Goal: Download file/media

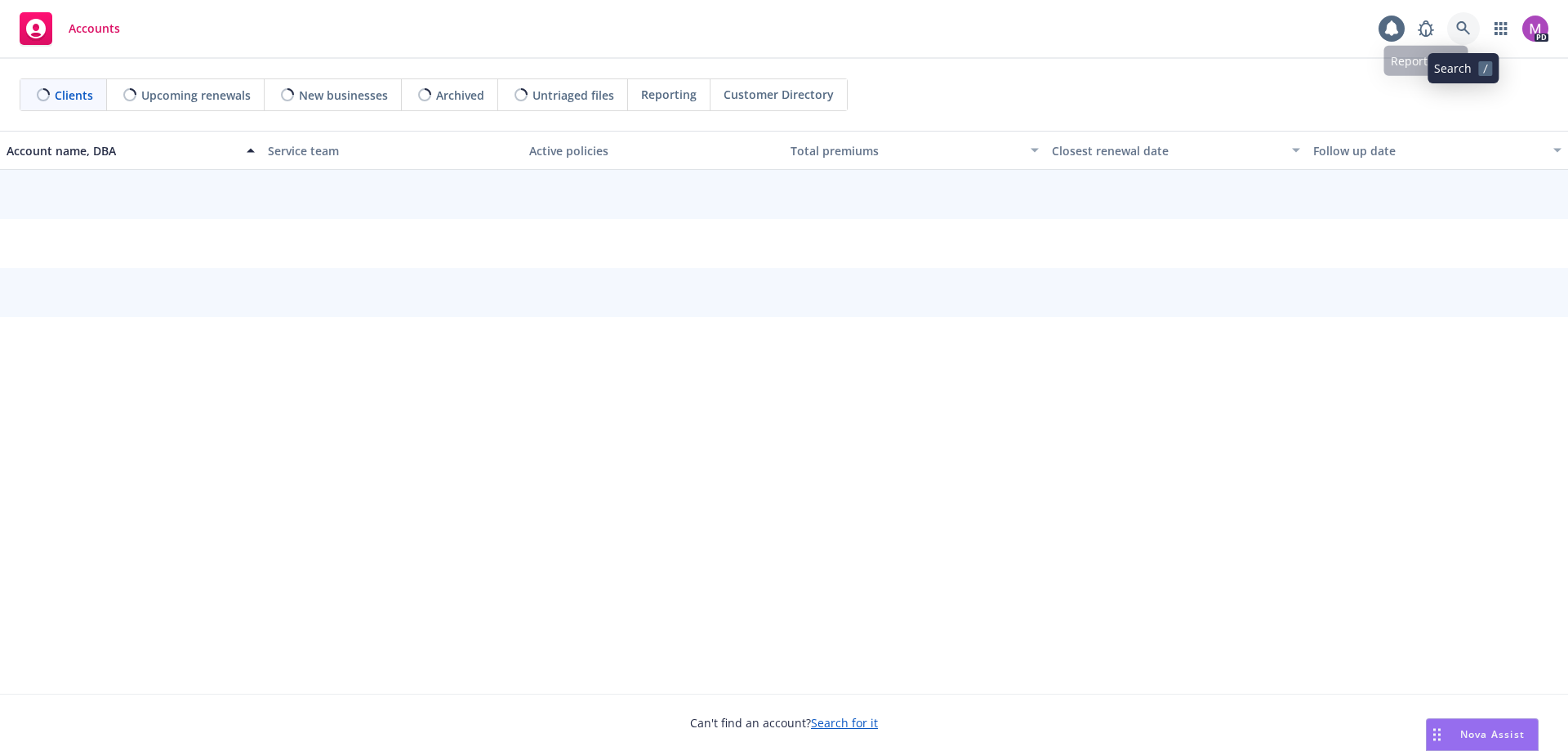
click at [1464, 21] on icon at bounding box center [1464, 29] width 15 height 15
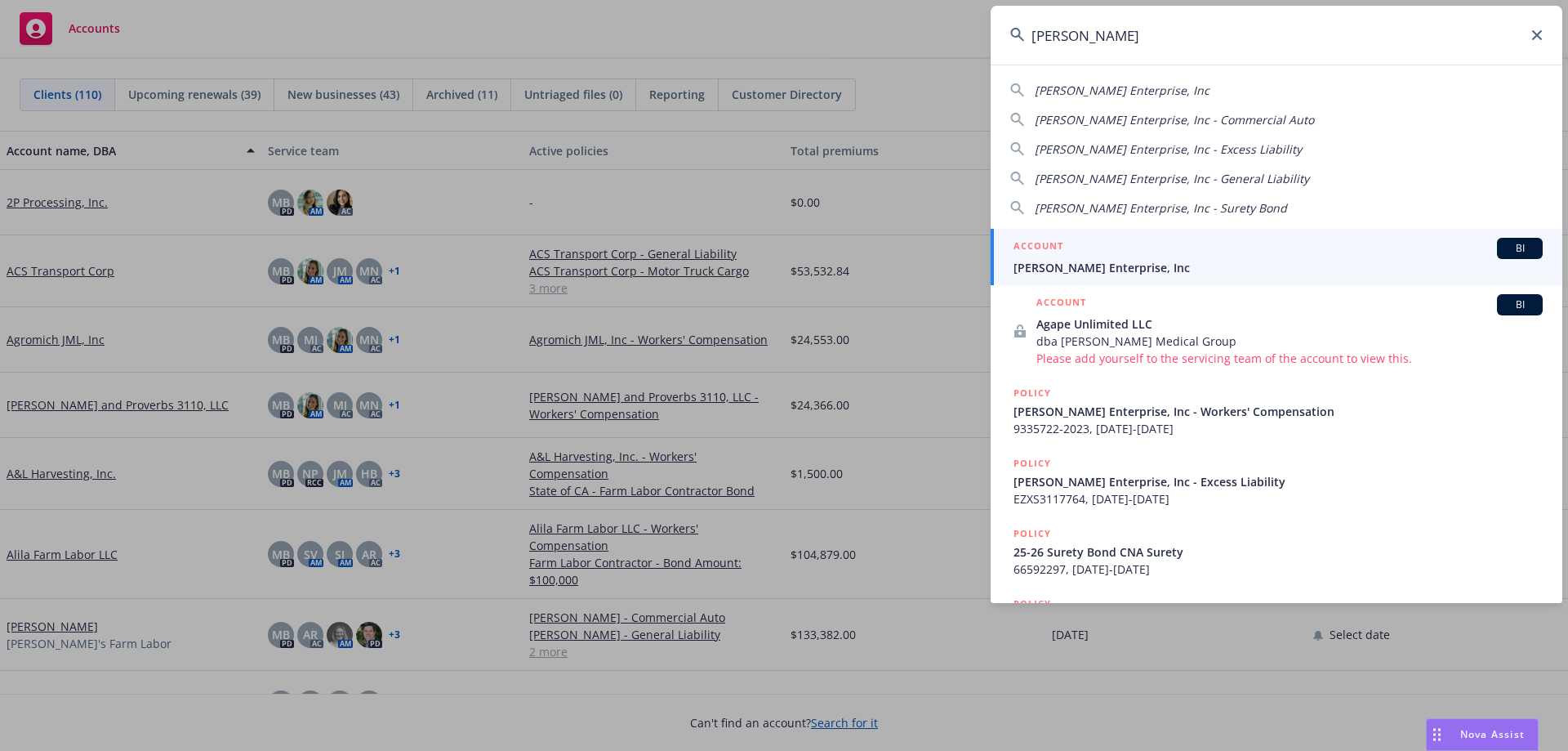
type input "martinez ag"
click at [1089, 269] on span "Martinez Ag Enterprise, Inc" at bounding box center [1278, 267] width 529 height 17
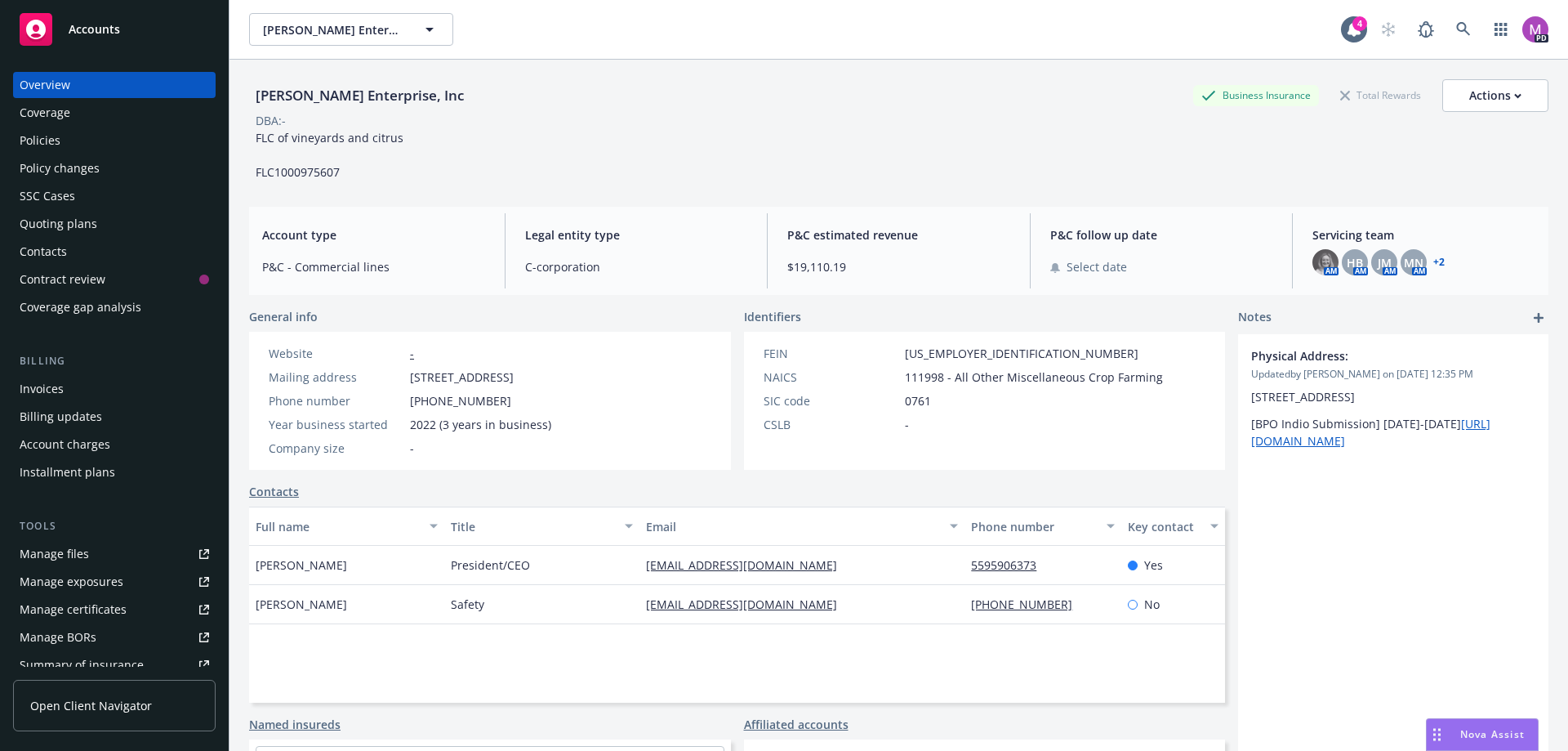
click at [42, 141] on div "Policies" at bounding box center [40, 141] width 41 height 26
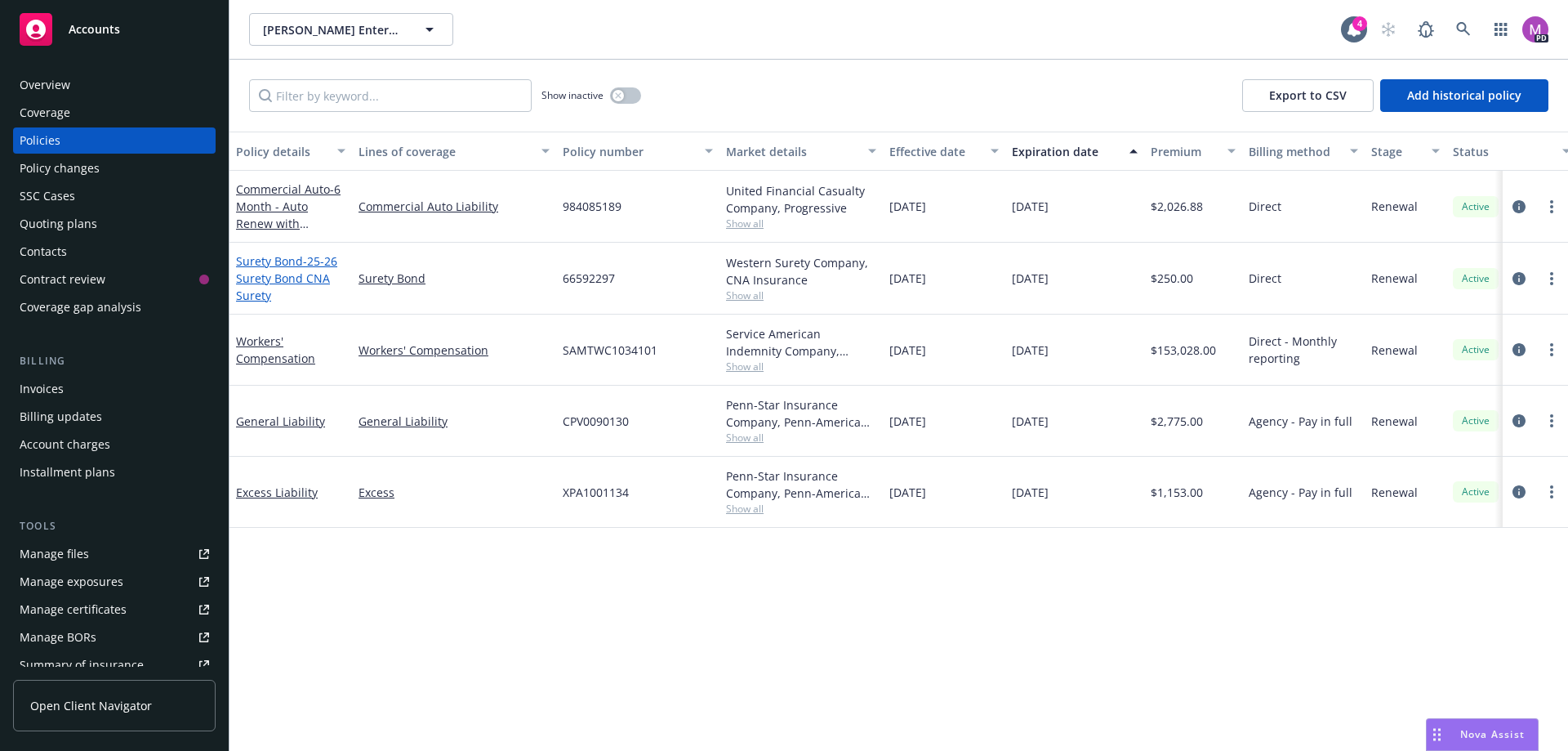
click at [284, 280] on span "- 25-26 Surety Bond CNA Surety" at bounding box center [287, 278] width 102 height 50
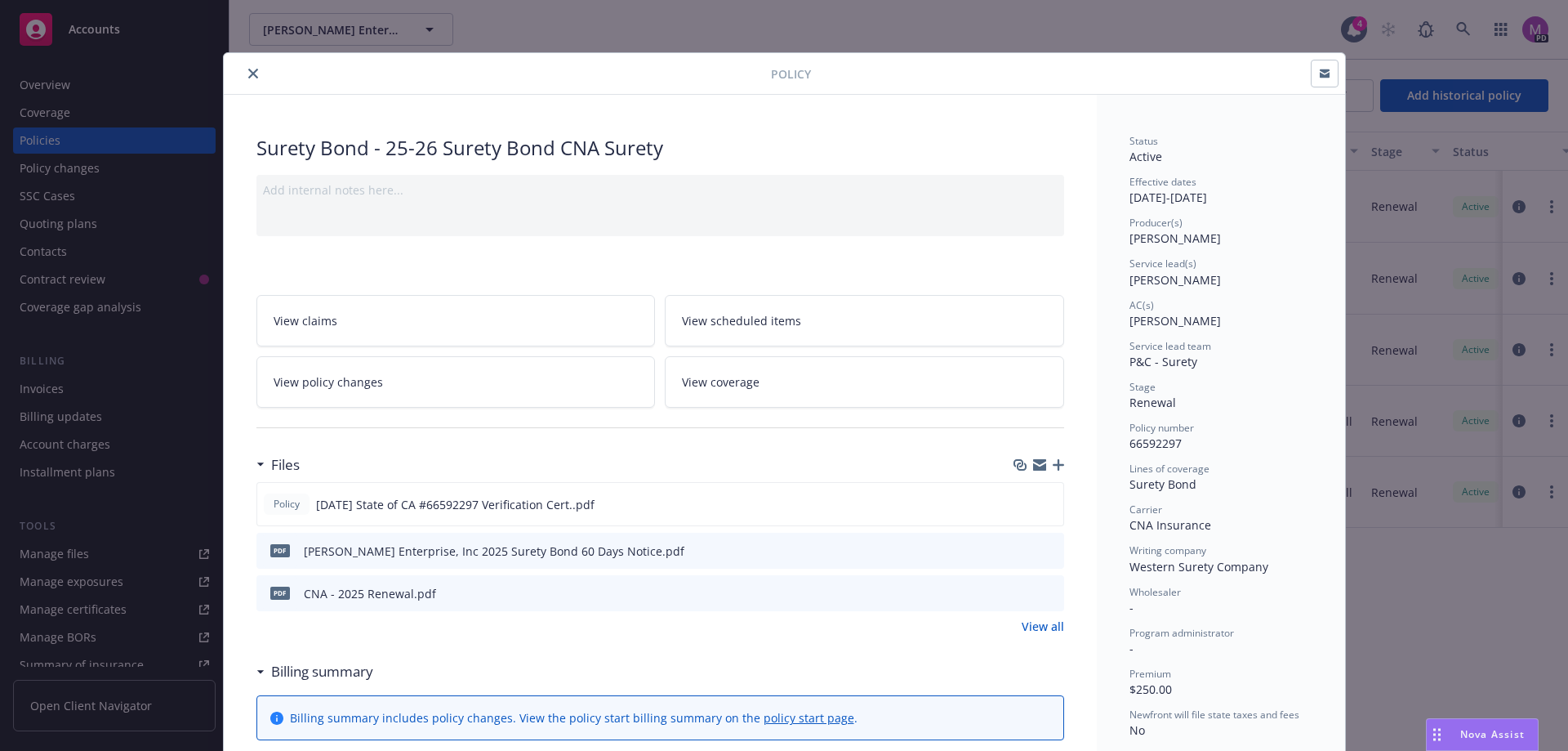
click at [1019, 590] on icon "download file" at bounding box center [1022, 592] width 13 height 13
